Goal: Information Seeking & Learning: Learn about a topic

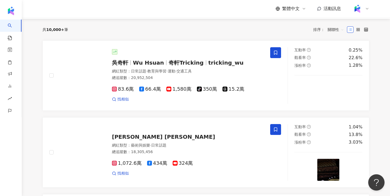
scroll to position [56, 0]
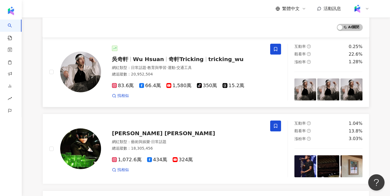
click at [162, 61] on span "Wu Hsuan" at bounding box center [151, 59] width 36 height 7
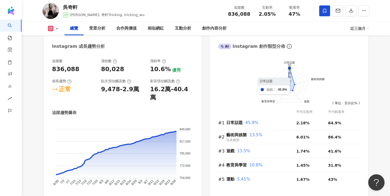
scroll to position [296, 0]
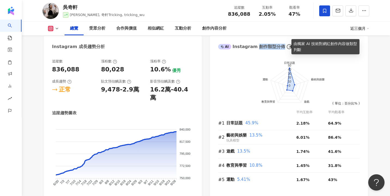
drag, startPoint x: 254, startPoint y: 47, endPoint x: 280, endPoint y: 47, distance: 26.1
click at [280, 47] on div "AI Instagram 創作類型分佈" at bounding box center [251, 47] width 67 height 6
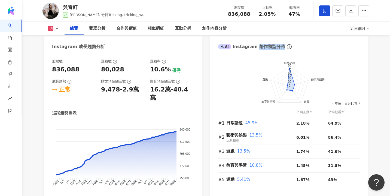
click at [290, 70] on text "40" at bounding box center [289, 69] width 3 height 3
click at [265, 53] on div "AI Instagram 創作類型分佈" at bounding box center [289, 45] width 158 height 18
drag, startPoint x: 255, startPoint y: 46, endPoint x: 279, endPoint y: 46, distance: 23.9
click at [279, 46] on div "AI Instagram 創作類型分佈" at bounding box center [251, 47] width 67 height 6
